Goal: Task Accomplishment & Management: Use online tool/utility

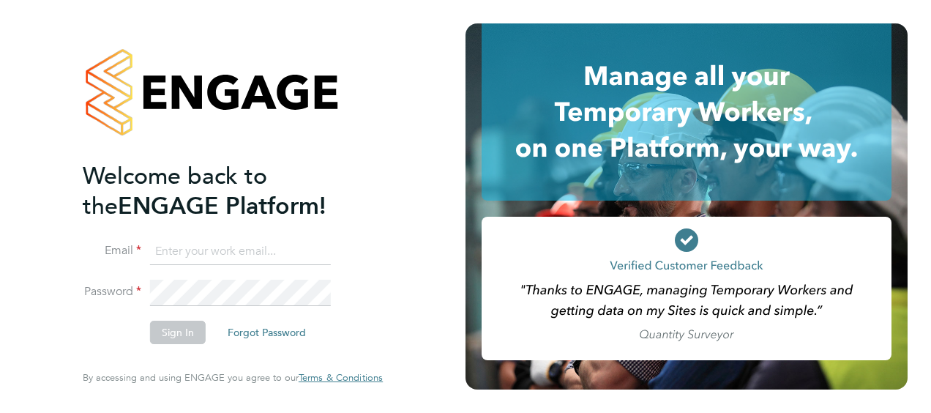
type input "phil.garland@ngbailey.co.uk"
click at [426, 82] on div "Welcome back to the ENGAGE Platform! Email phil.garland@ngbailey.co.uk Password…" at bounding box center [233, 206] width 466 height 413
click at [177, 332] on button "Sign In" at bounding box center [178, 332] width 56 height 23
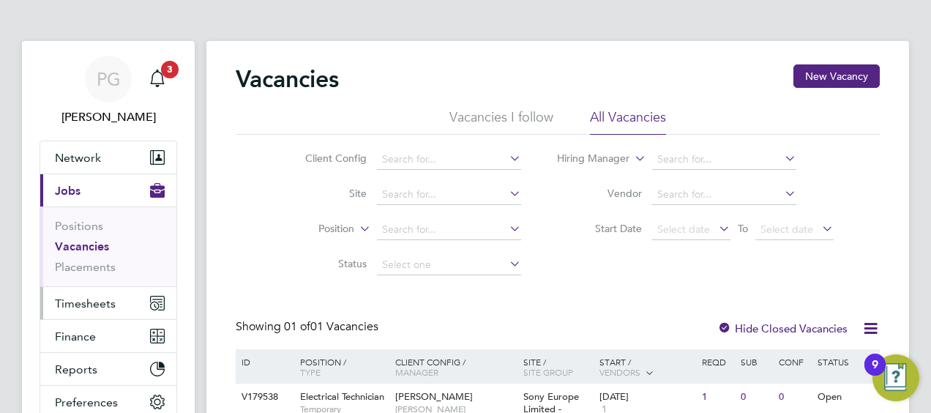
click at [79, 300] on span "Timesheets" at bounding box center [85, 304] width 61 height 14
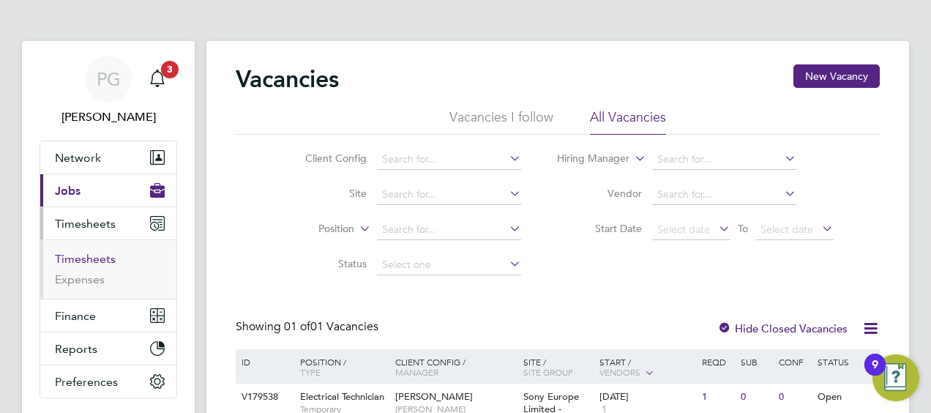
click at [92, 257] on link "Timesheets" at bounding box center [85, 259] width 61 height 14
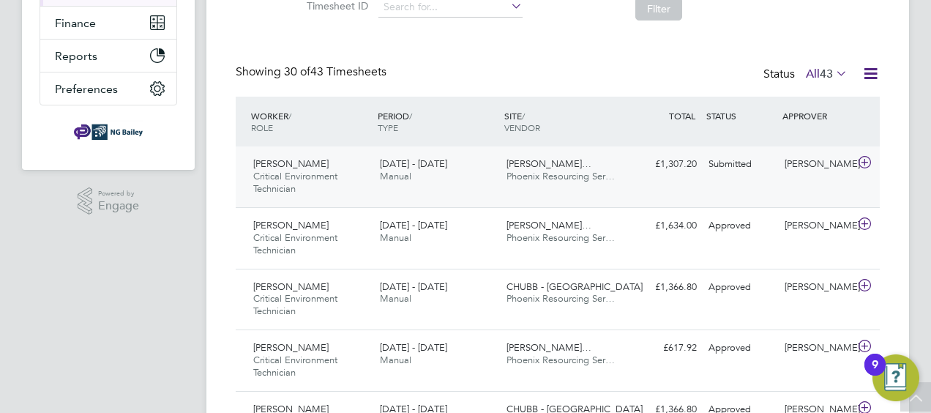
click at [871, 161] on icon at bounding box center [865, 163] width 18 height 12
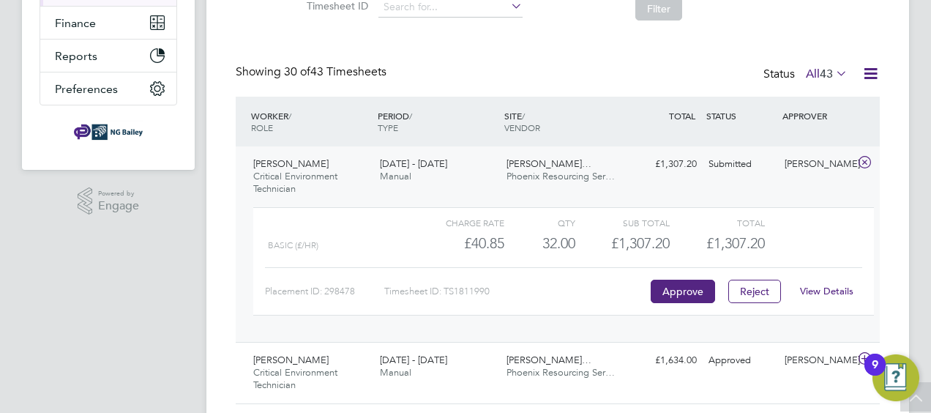
click at [819, 286] on link "View Details" at bounding box center [826, 291] width 53 height 12
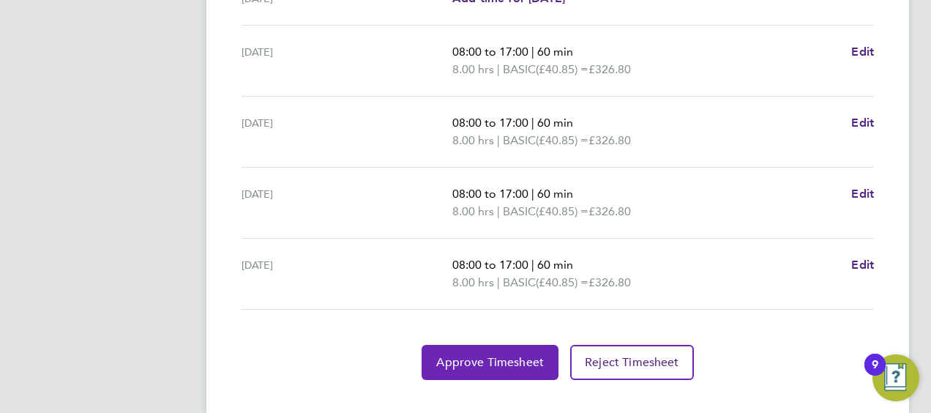
scroll to position [625, 0]
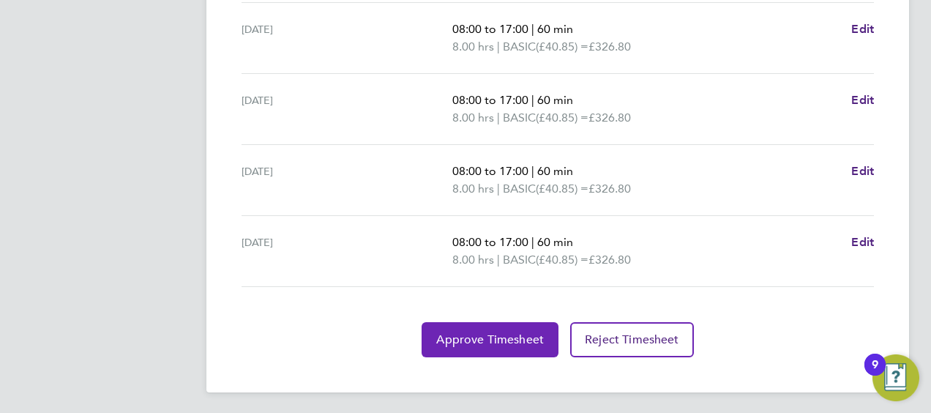
click at [502, 335] on span "Approve Timesheet" at bounding box center [490, 339] width 108 height 15
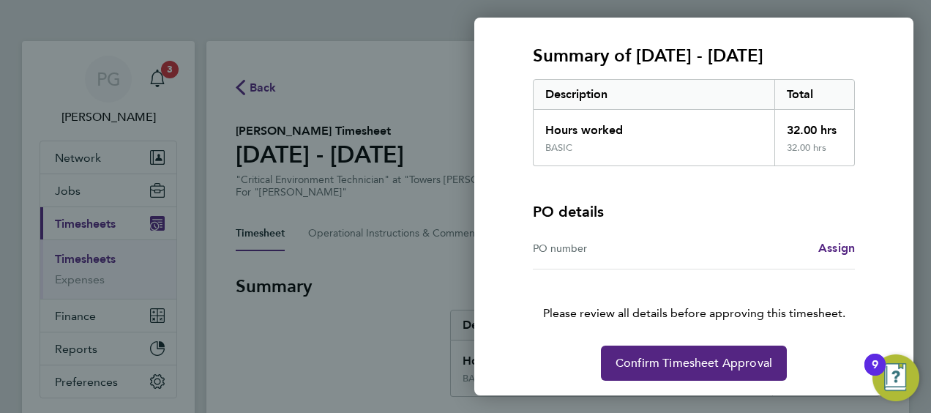
scroll to position [186, 0]
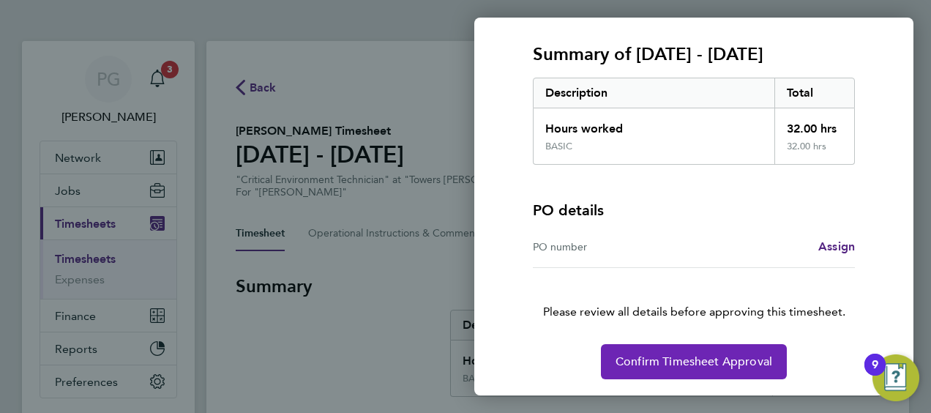
click at [651, 354] on span "Confirm Timesheet Approval" at bounding box center [694, 361] width 157 height 15
